Goal: Navigation & Orientation: Find specific page/section

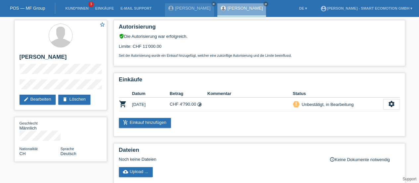
click at [70, 8] on link "Kund*innen" at bounding box center [77, 8] width 30 height 4
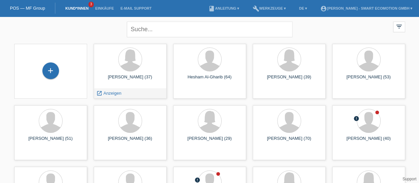
click at [130, 77] on div "[PERSON_NAME] (37)" at bounding box center [130, 79] width 62 height 11
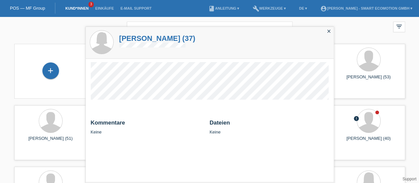
click at [139, 38] on h1 "[PERSON_NAME] (37)" at bounding box center [157, 38] width 76 height 8
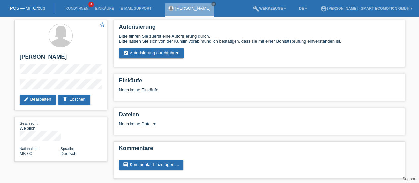
click at [67, 8] on link "Kund*innen" at bounding box center [77, 8] width 30 height 4
